Goal: Task Accomplishment & Management: Manage account settings

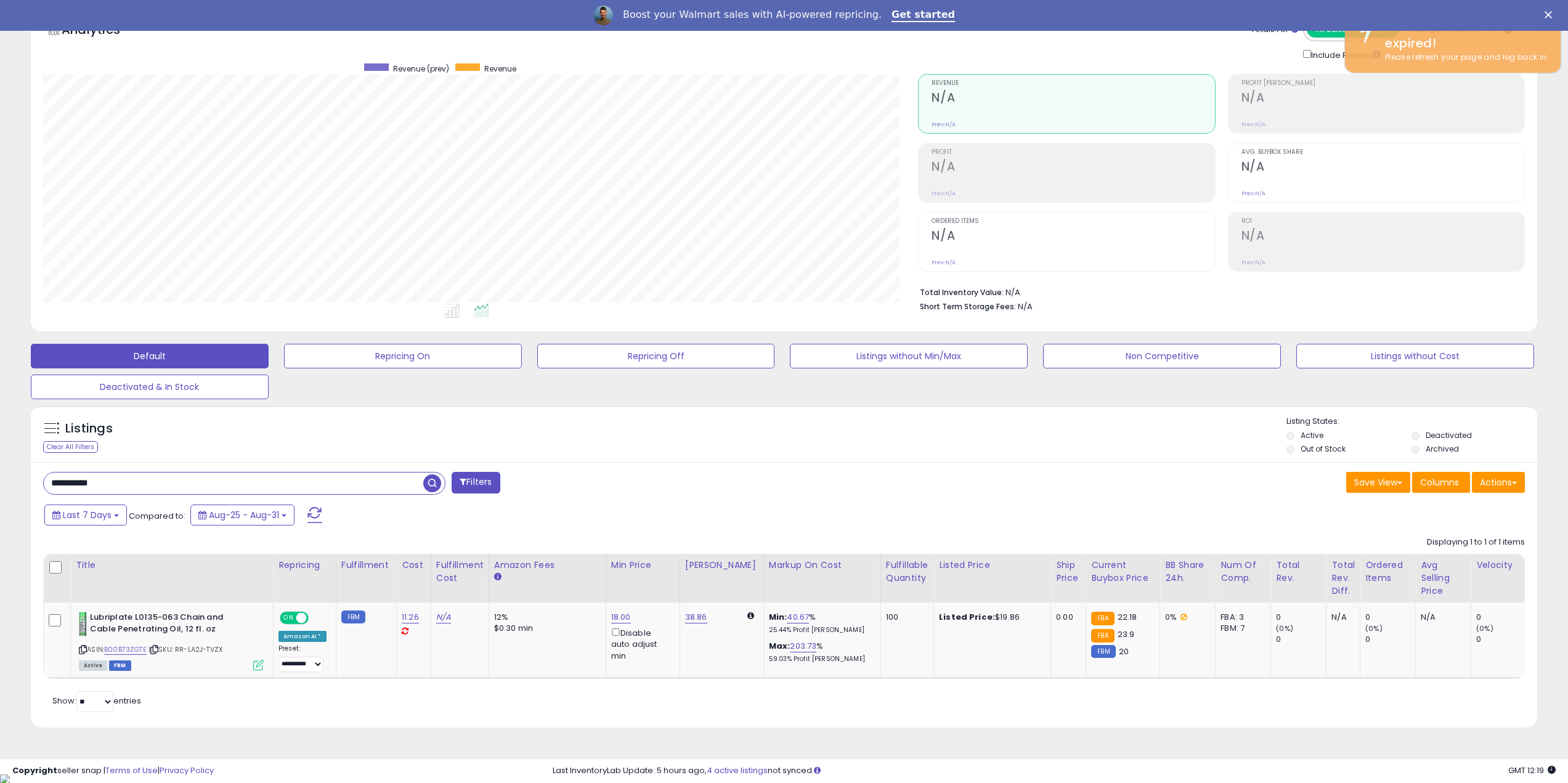
scroll to position [252, 875]
